Goal: Check status: Check status

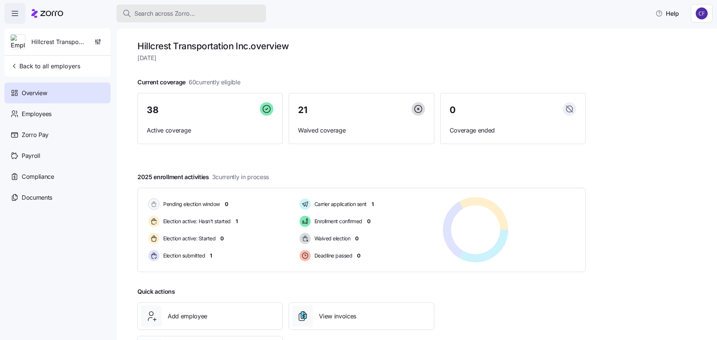
click at [166, 12] on span "Search across Zorro..." at bounding box center [164, 13] width 60 height 9
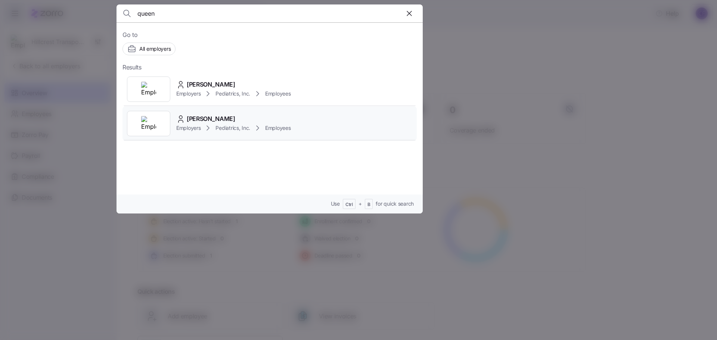
type input "queen"
click at [191, 123] on span "[PERSON_NAME]" at bounding box center [211, 118] width 49 height 9
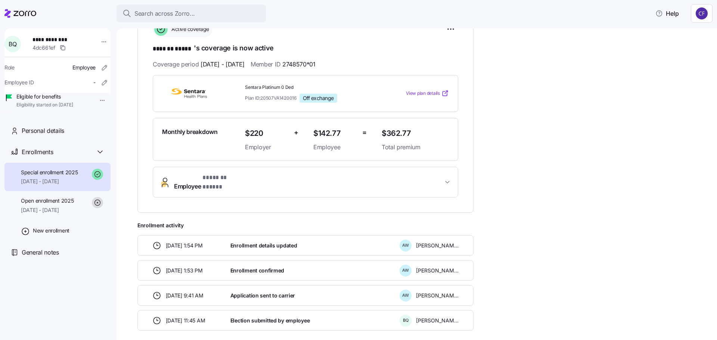
scroll to position [37, 0]
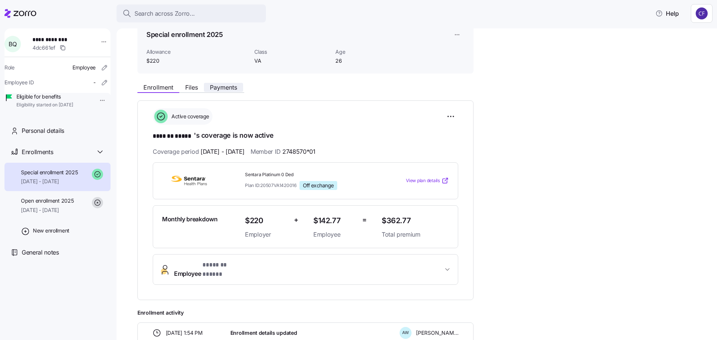
click at [224, 88] on span "Payments" at bounding box center [223, 87] width 27 height 6
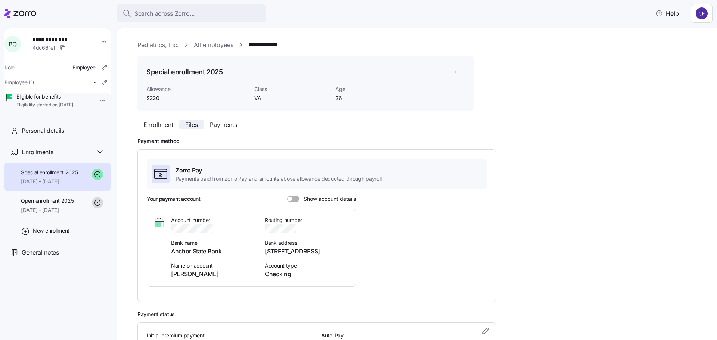
click at [191, 122] on span "Files" at bounding box center [191, 125] width 13 height 6
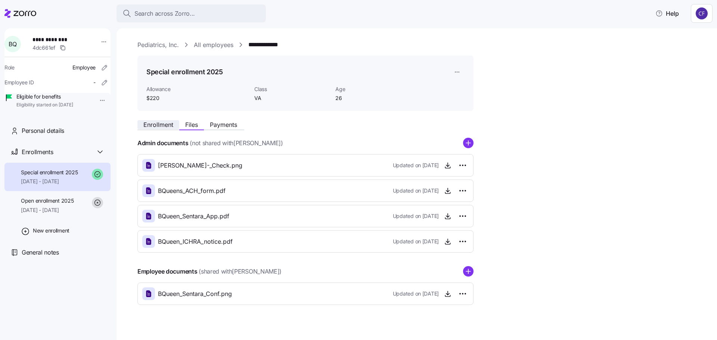
click at [158, 125] on span "Enrollment" at bounding box center [158, 125] width 30 height 6
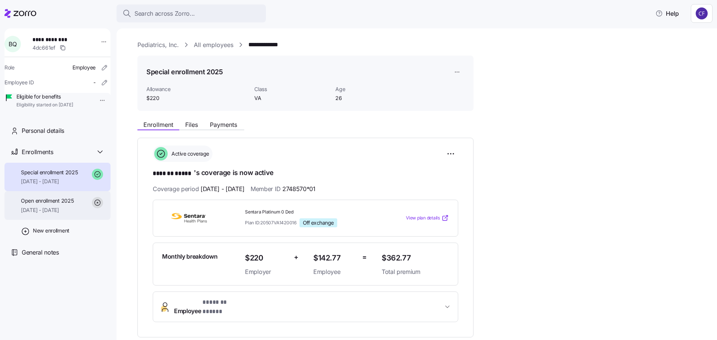
click at [50, 214] on span "[DATE] - [DATE]" at bounding box center [47, 209] width 53 height 7
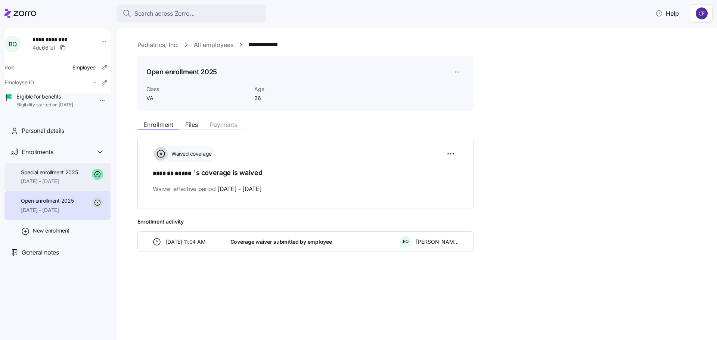
click at [53, 176] on span "Special enrollment 2025" at bounding box center [49, 172] width 57 height 7
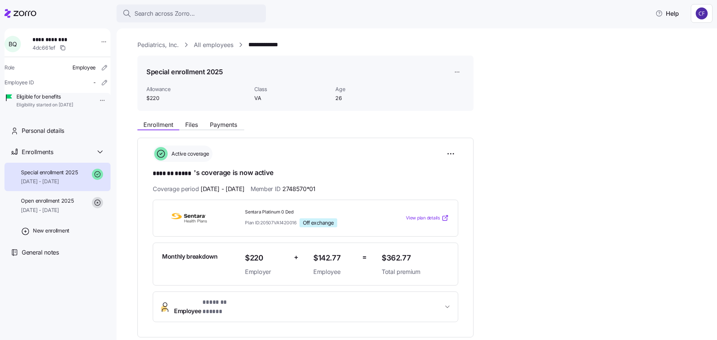
click at [592, 174] on div "**********" at bounding box center [421, 286] width 569 height 339
